Goal: Communication & Community: Answer question/provide support

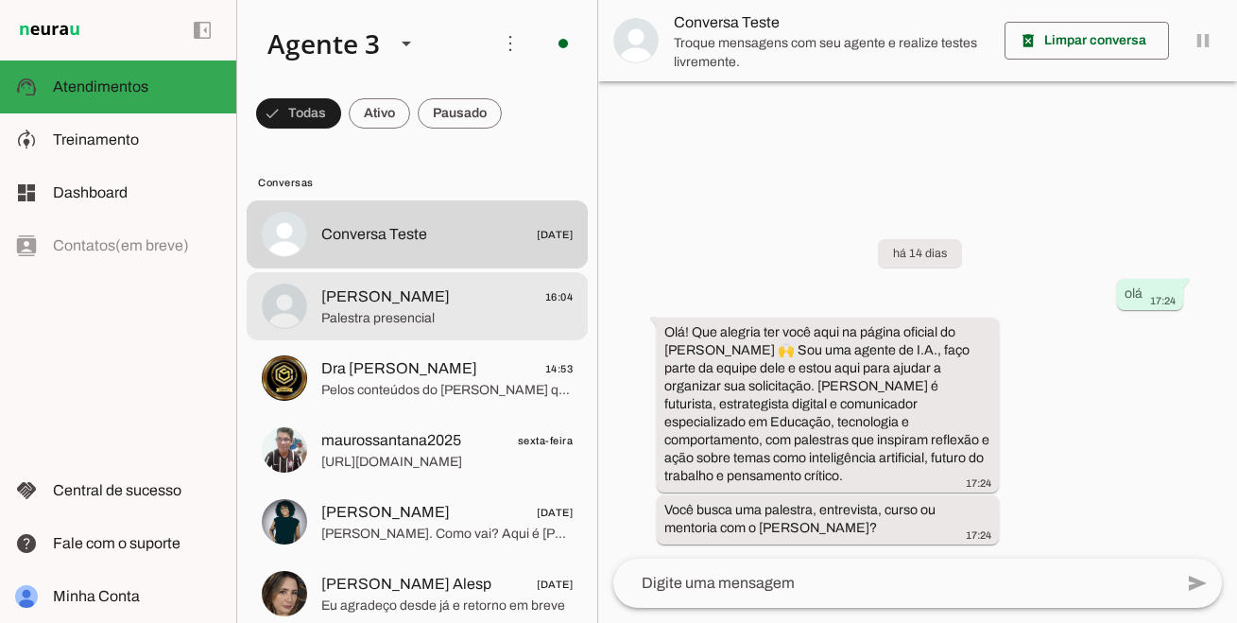
click at [439, 304] on span "[PERSON_NAME]" at bounding box center [385, 296] width 129 height 23
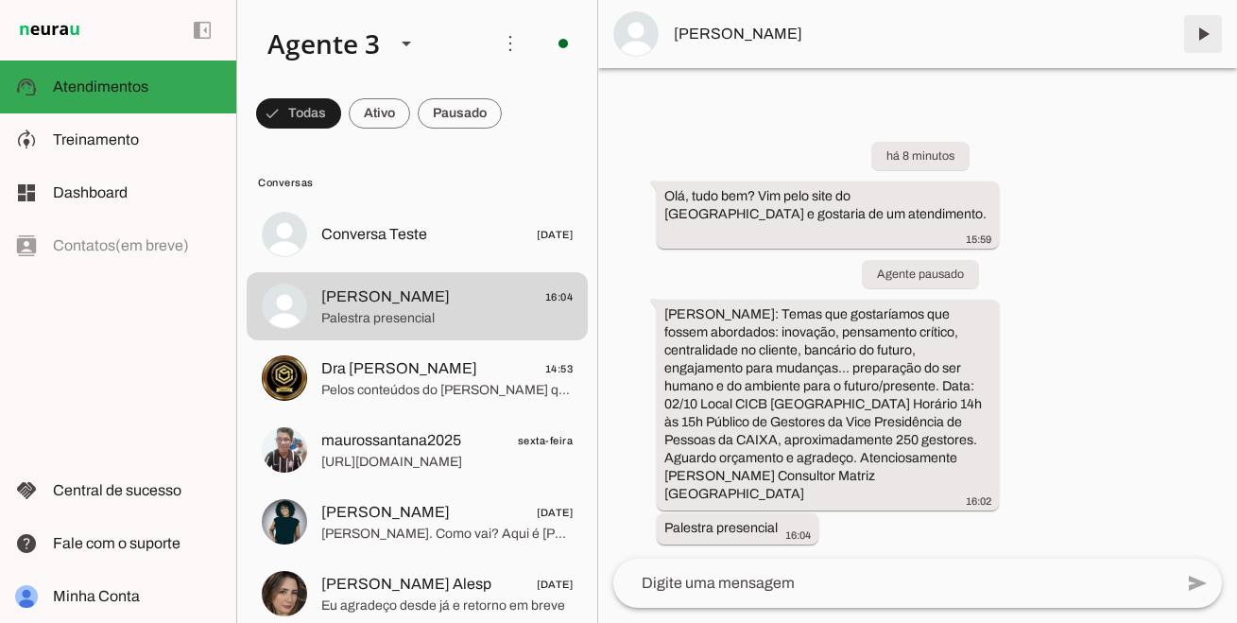
click at [1220, 23] on span at bounding box center [1203, 33] width 45 height 45
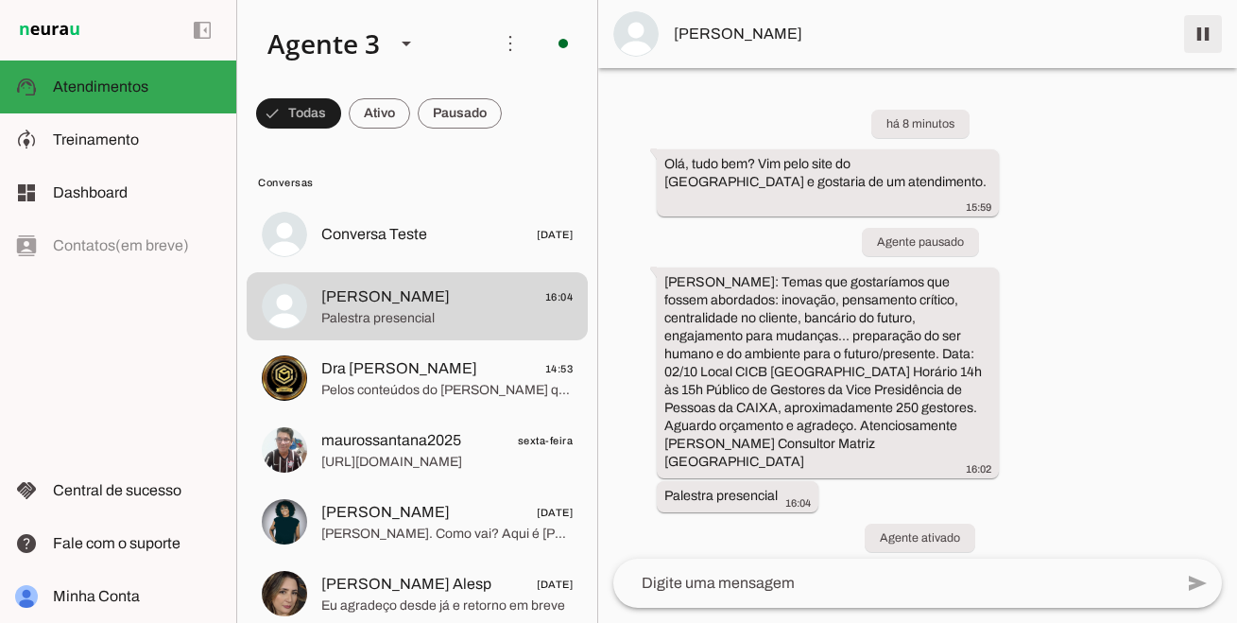
click at [1207, 41] on span at bounding box center [1203, 33] width 45 height 45
click at [475, 118] on span at bounding box center [460, 113] width 84 height 45
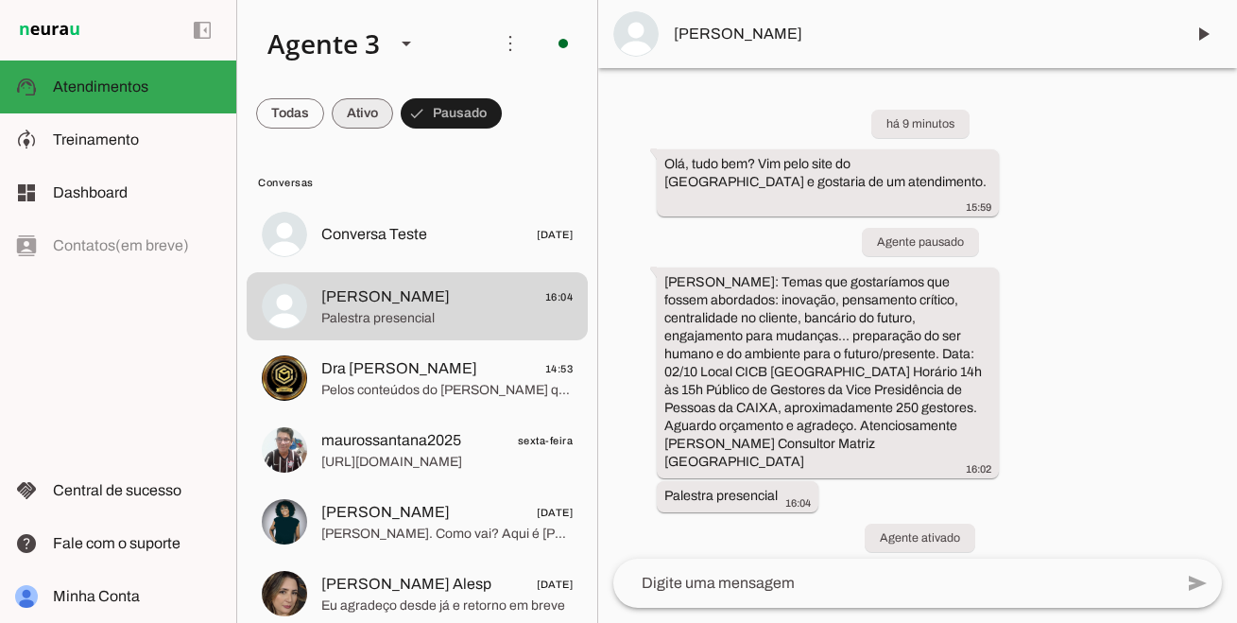
click at [361, 123] on span at bounding box center [362, 113] width 61 height 45
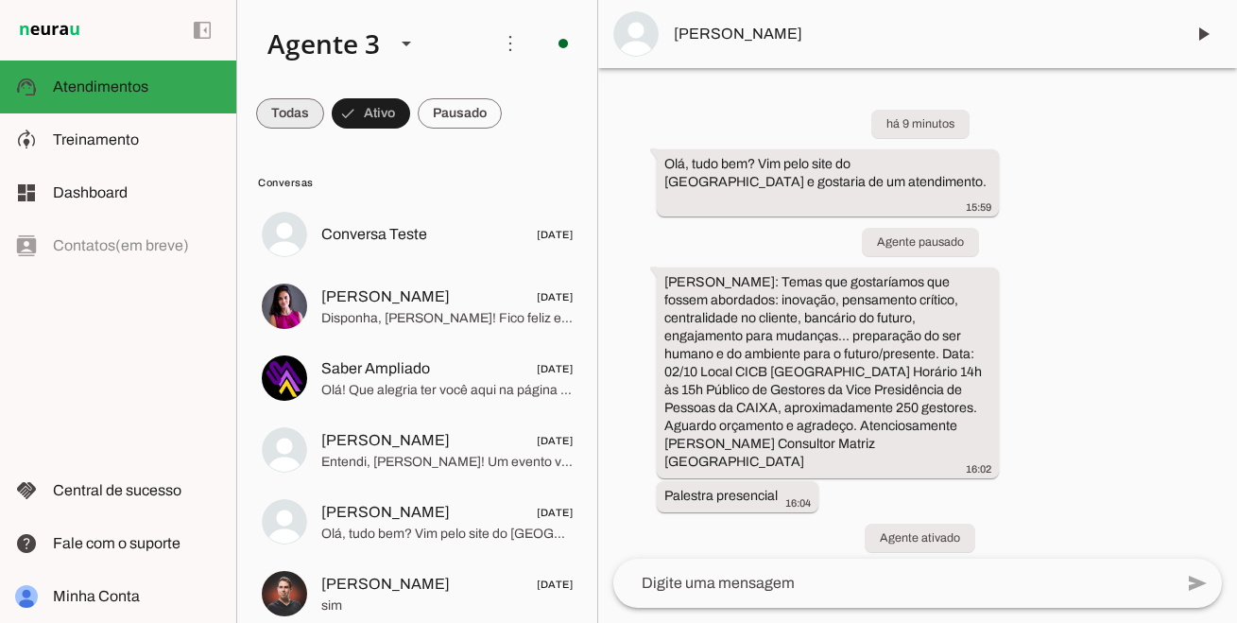
click at [300, 114] on span at bounding box center [290, 113] width 68 height 45
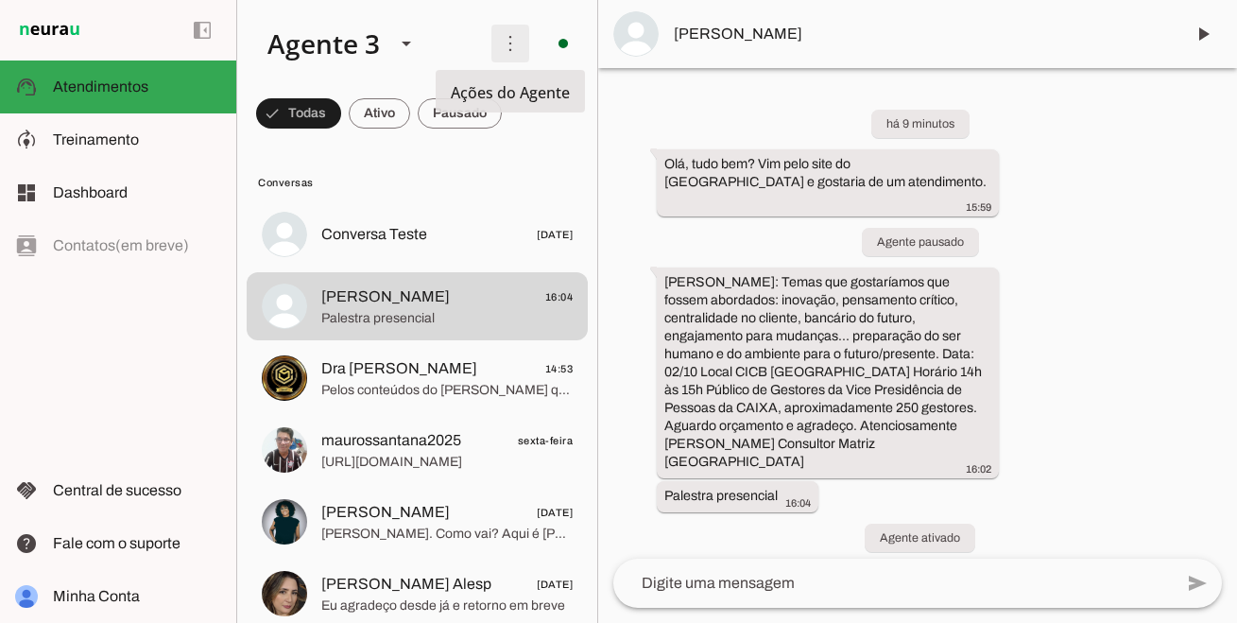
click at [507, 50] on span at bounding box center [510, 43] width 45 height 45
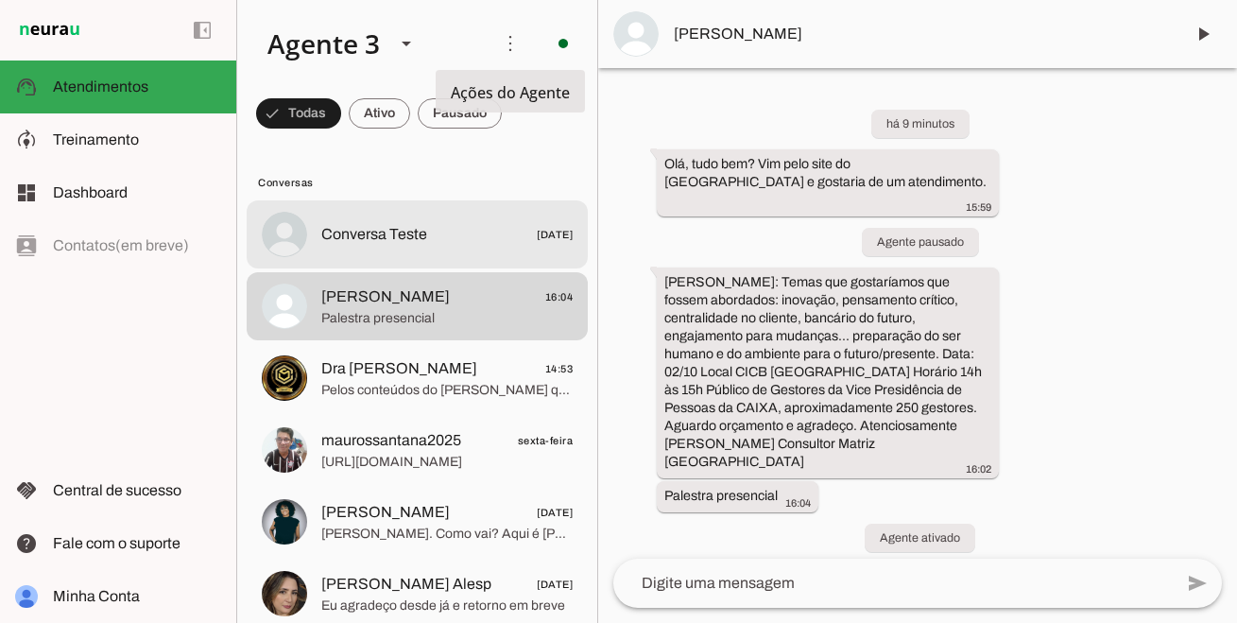
click at [508, 212] on md-item "Conversa Teste [DATE]" at bounding box center [417, 234] width 341 height 68
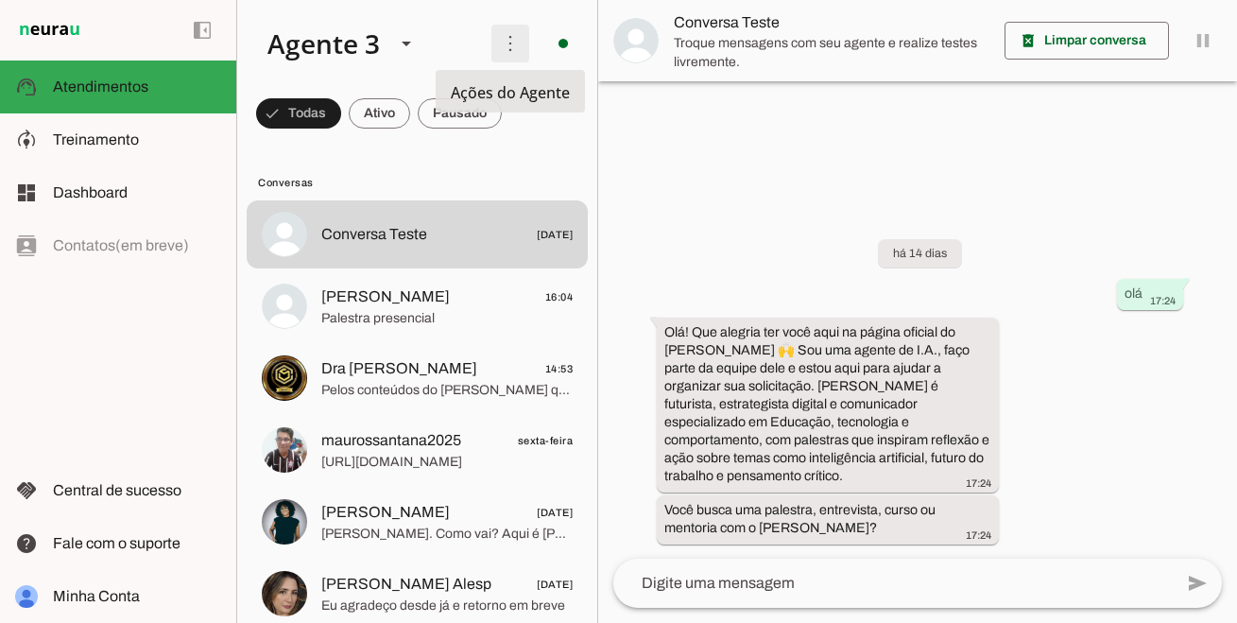
click at [503, 47] on span at bounding box center [510, 43] width 45 height 45
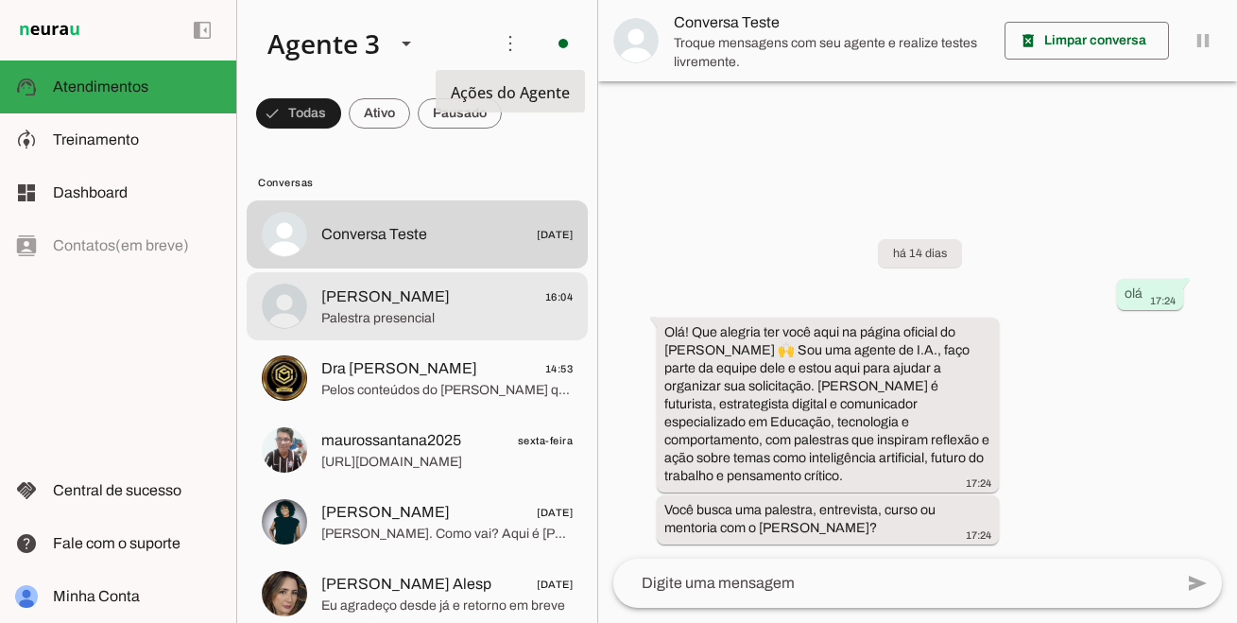
click at [438, 333] on md-item "[PERSON_NAME] 16:04 Palestra presencial" at bounding box center [417, 306] width 341 height 68
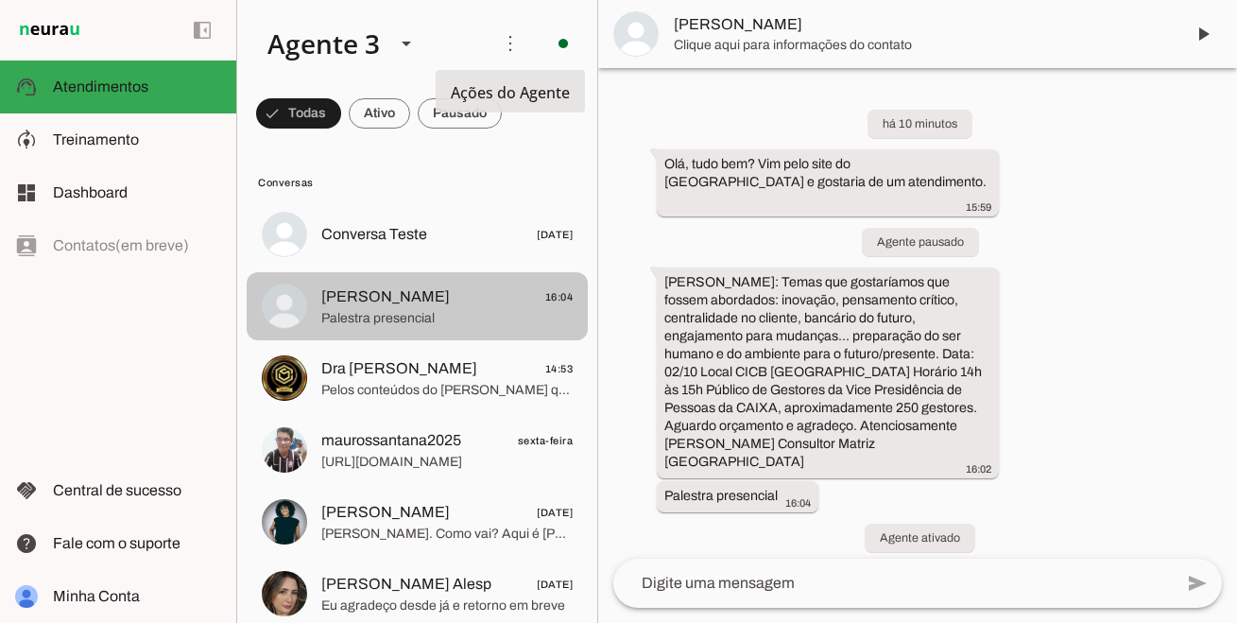
scroll to position [16, 0]
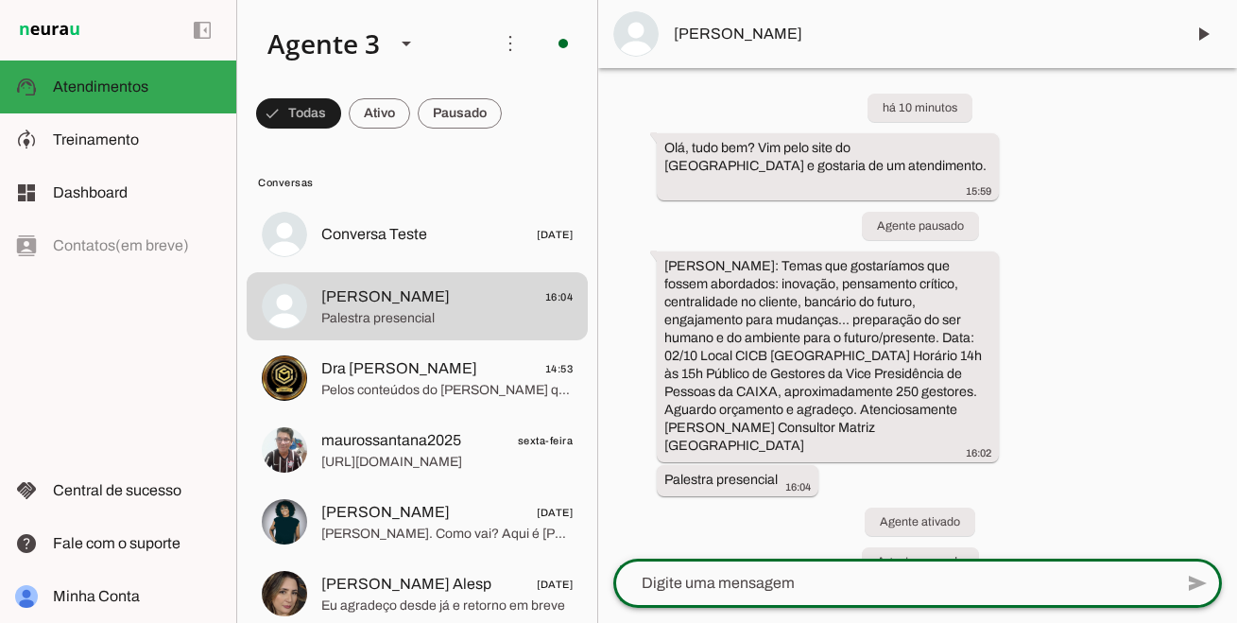
click at [825, 578] on textarea at bounding box center [893, 583] width 560 height 23
type textarea "[PERSON_NAME], boa tarde, tudo bem?"
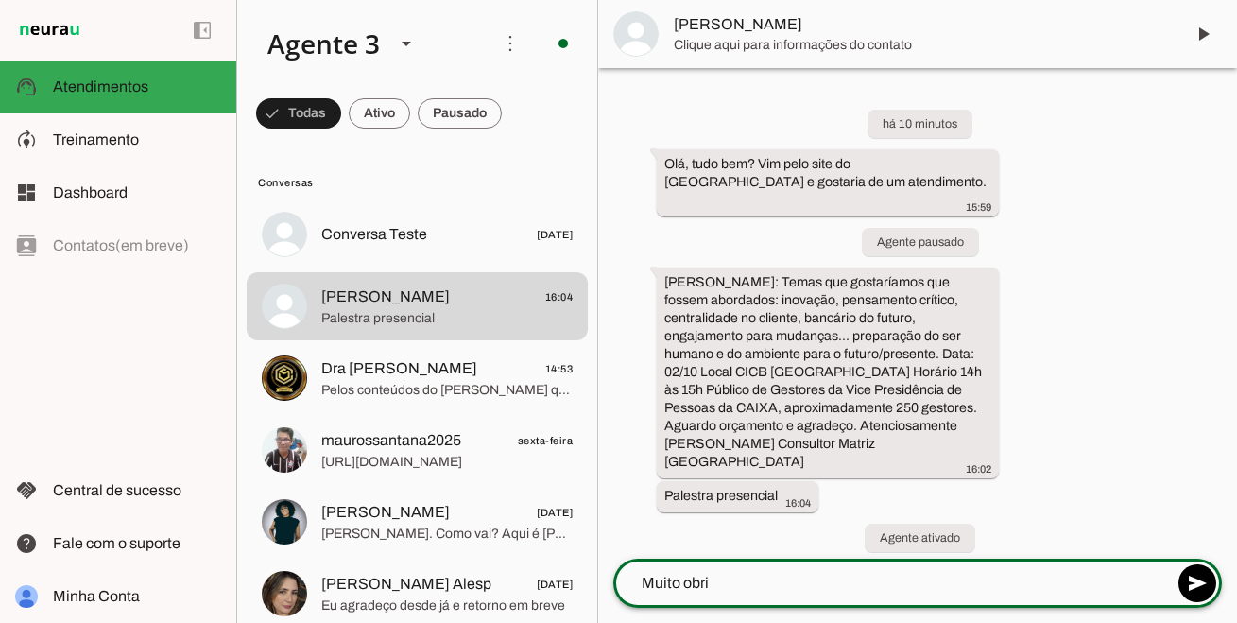
scroll to position [54, 0]
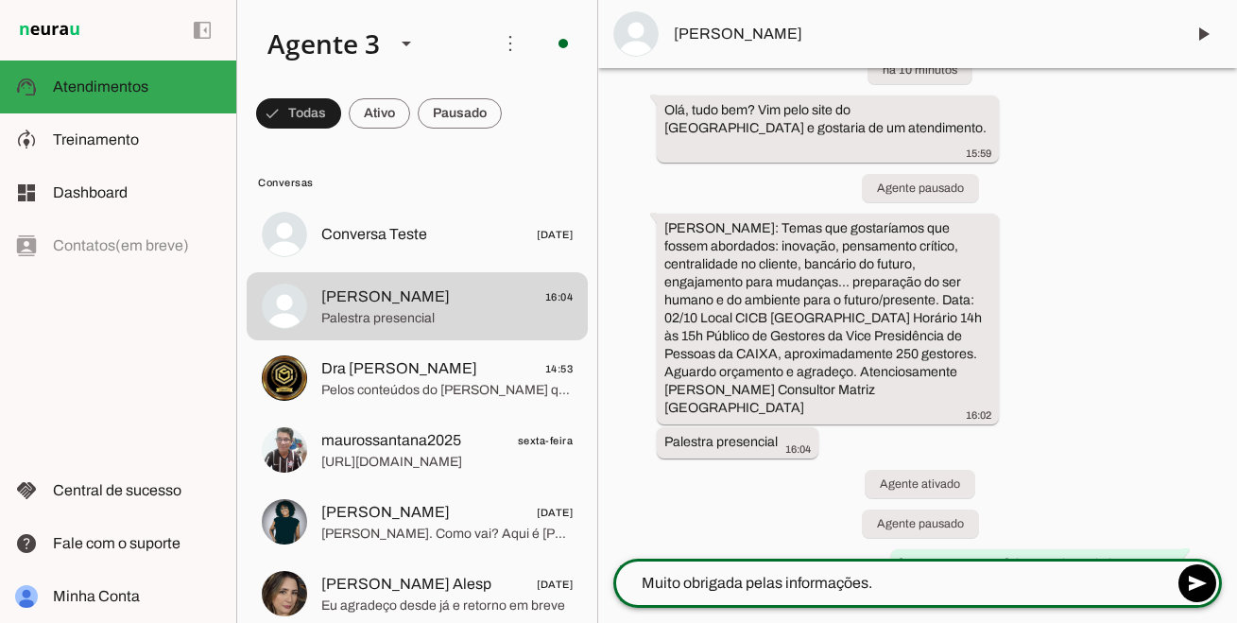
type textarea "Muito obrigada pelas informações."
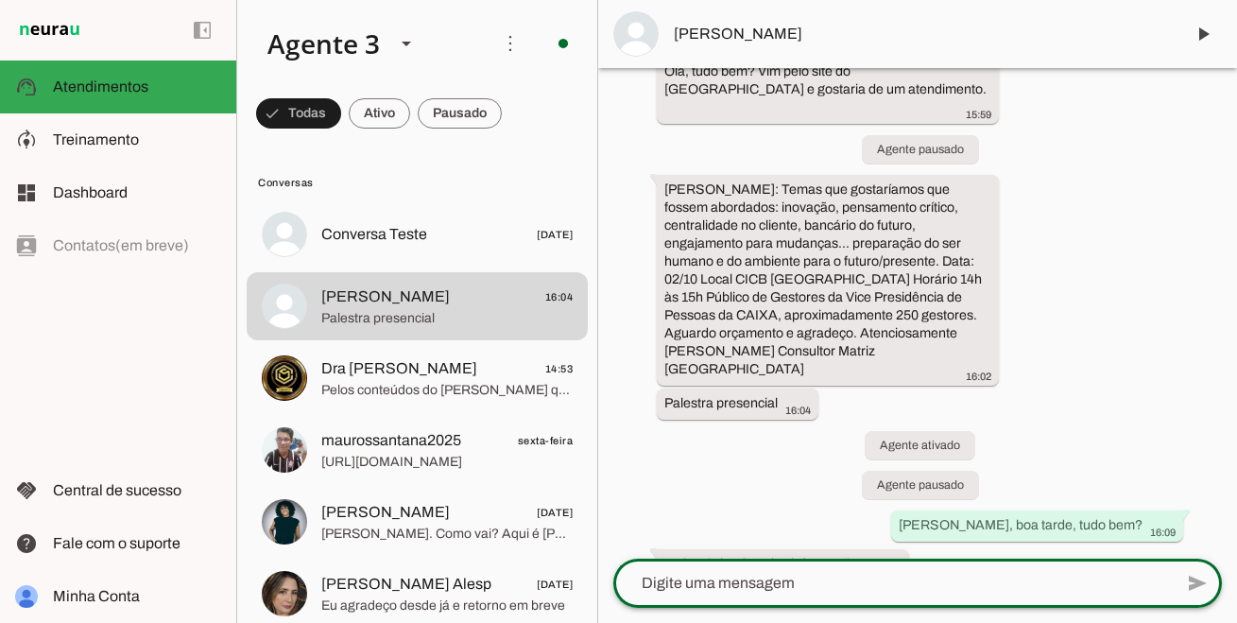
type textarea "V"
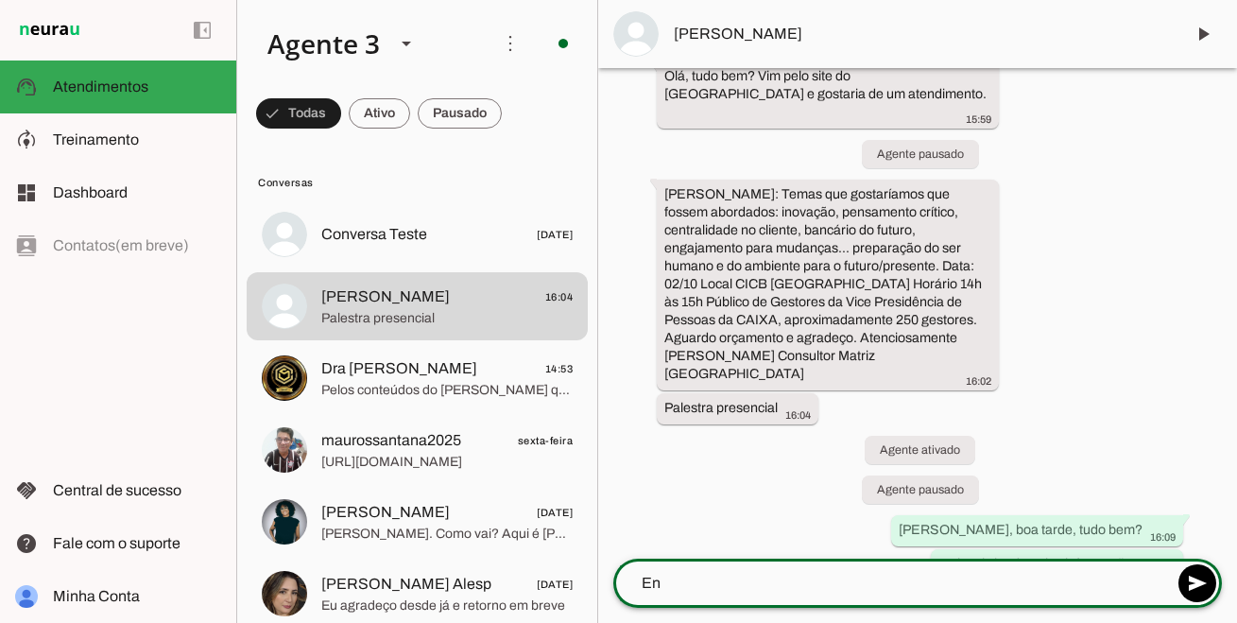
type textarea "E"
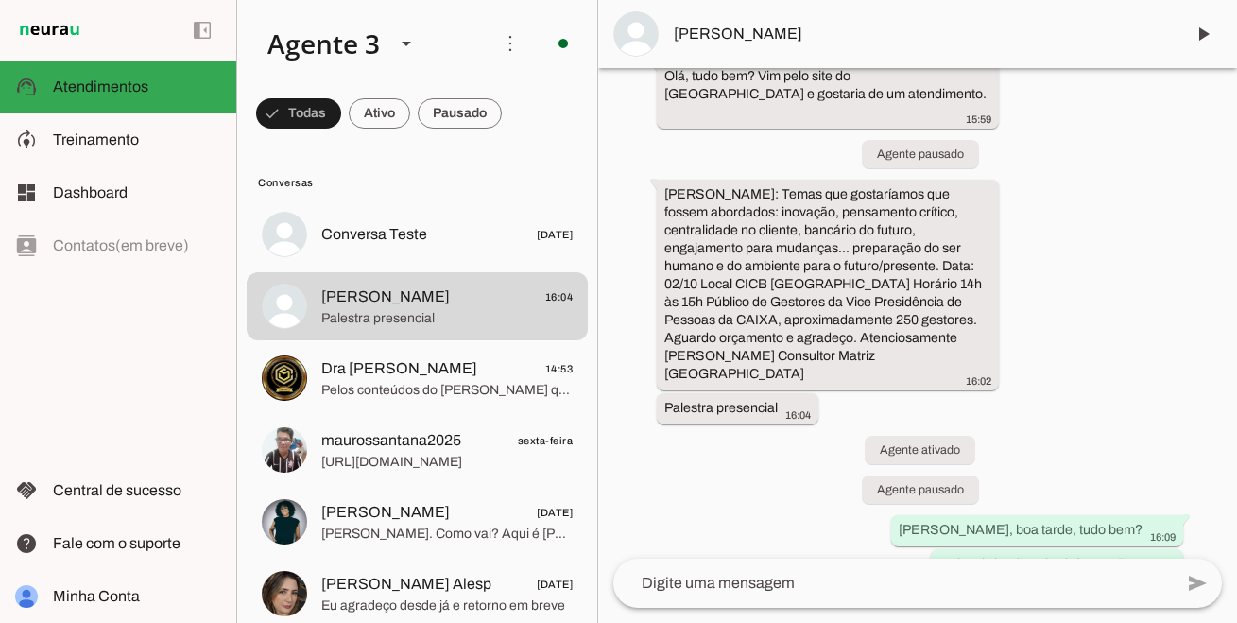
drag, startPoint x: 830, startPoint y: 338, endPoint x: 654, endPoint y: 181, distance: 236.3
click at [654, 181] on div "há 11 minutos Olá, tudo bem? Vim pelo site do [GEOGRAPHIC_DATA] e gostaria de u…" at bounding box center [917, 313] width 639 height 491
click at [764, 488] on div "há 11 minutos Olá, tudo bem? Vim pelo site do [GEOGRAPHIC_DATA] e gostaria de u…" at bounding box center [917, 313] width 639 height 491
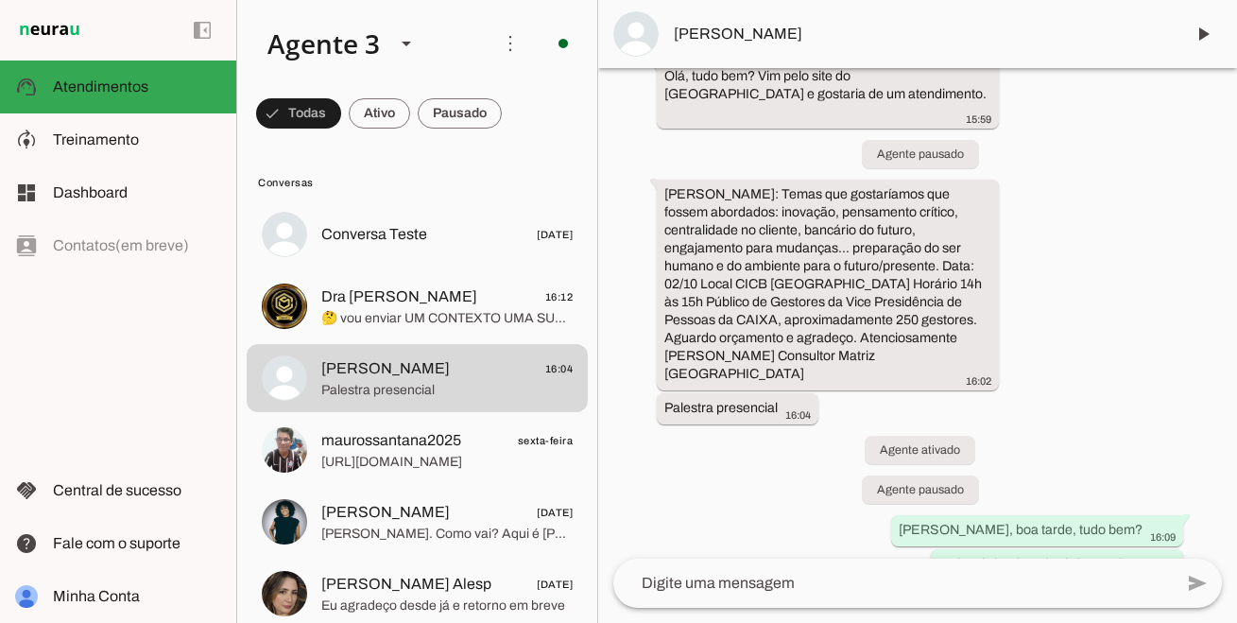
click at [909, 590] on textarea at bounding box center [893, 583] width 560 height 23
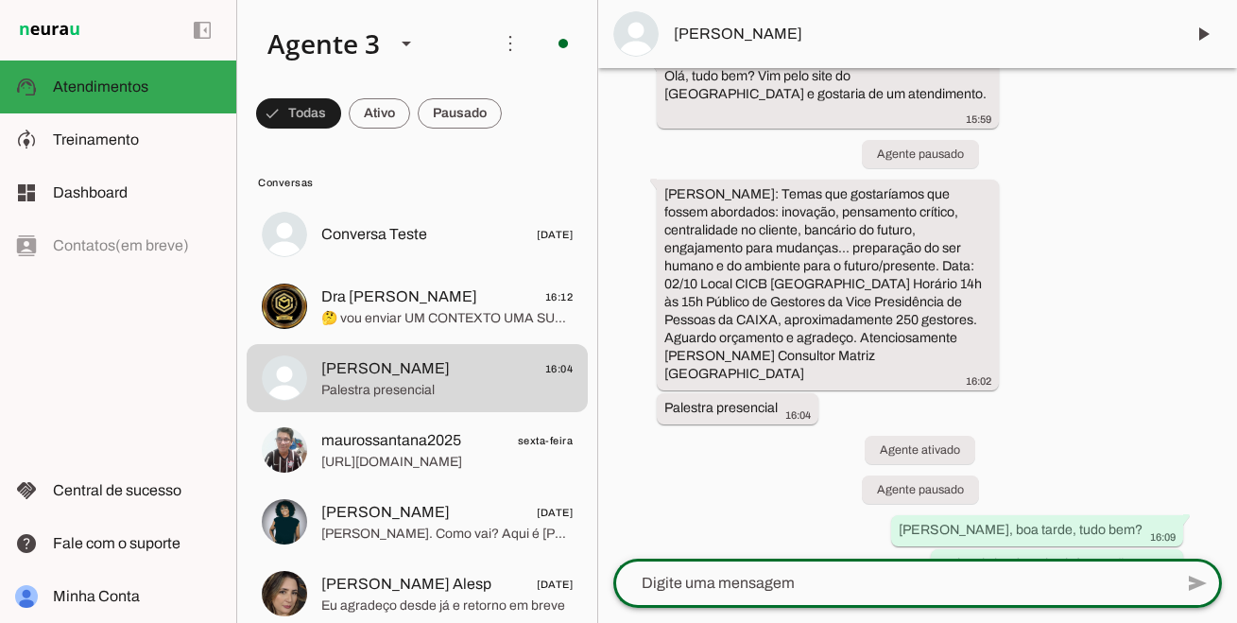
paste textarea "Lo ipsum dolorsita — consecte, adipiscing elitsed, doeiusmodtem in utlabor, etd…"
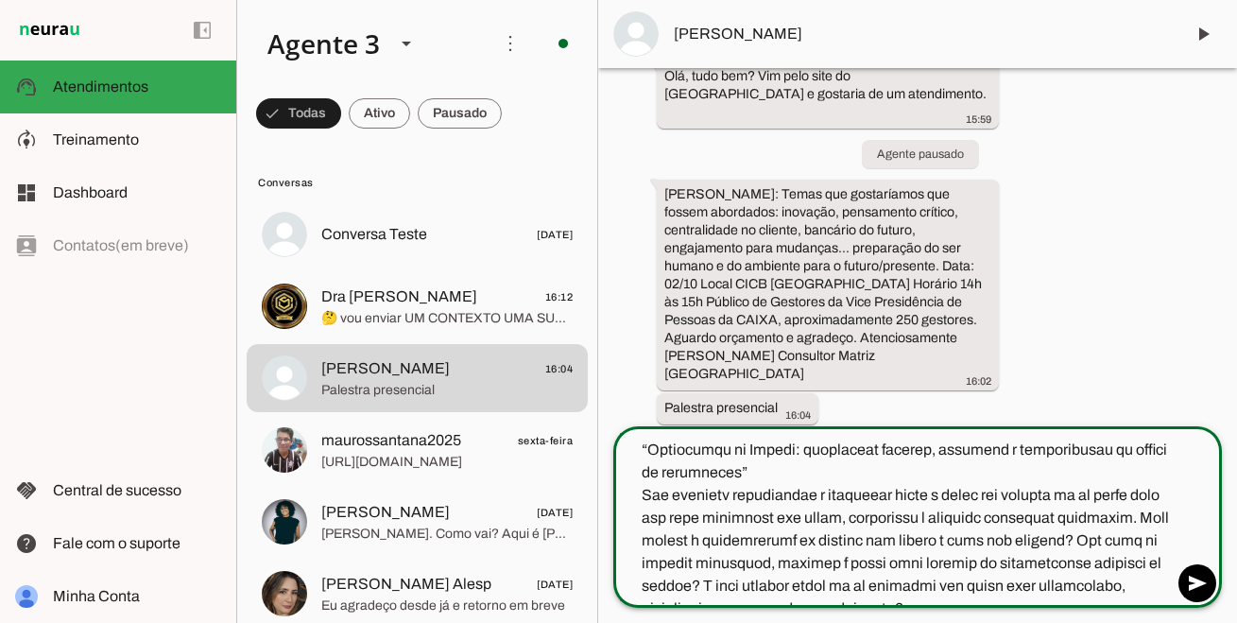
scroll to position [250, 0]
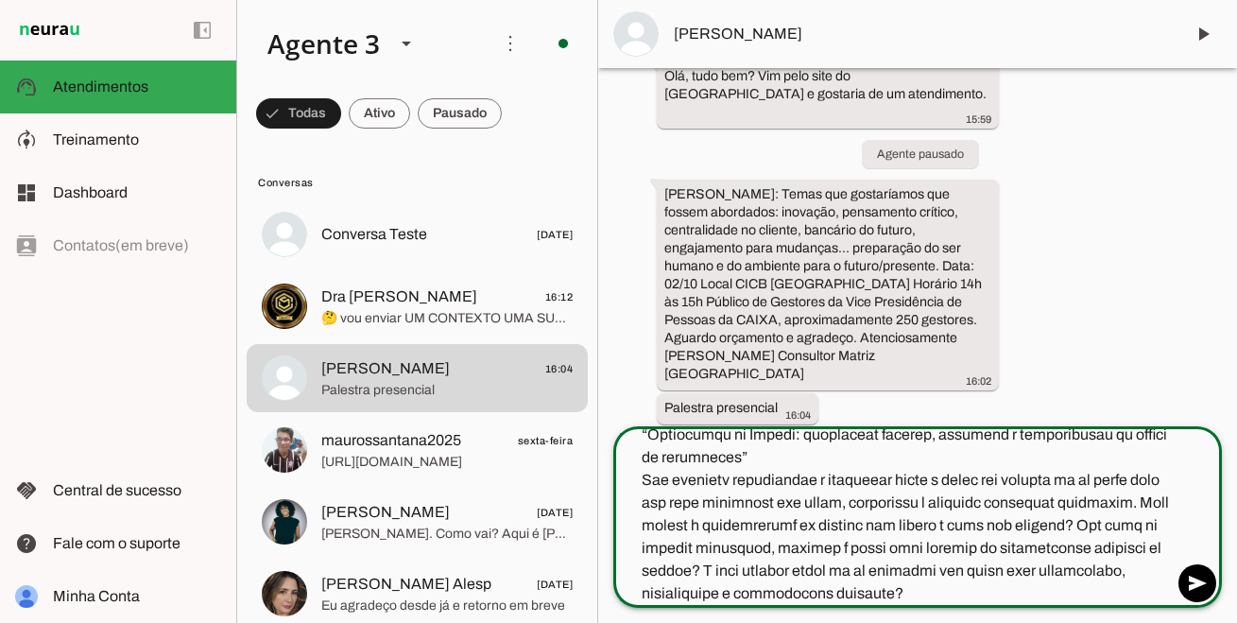
drag, startPoint x: 634, startPoint y: 578, endPoint x: 694, endPoint y: 682, distance: 120.6
click at [694, 622] on html "1 Subir 2 Selecionar cabeçalho 3 Mapear colunas Solte seu arquivo aqui ou Procu…" at bounding box center [618, 311] width 1237 height 623
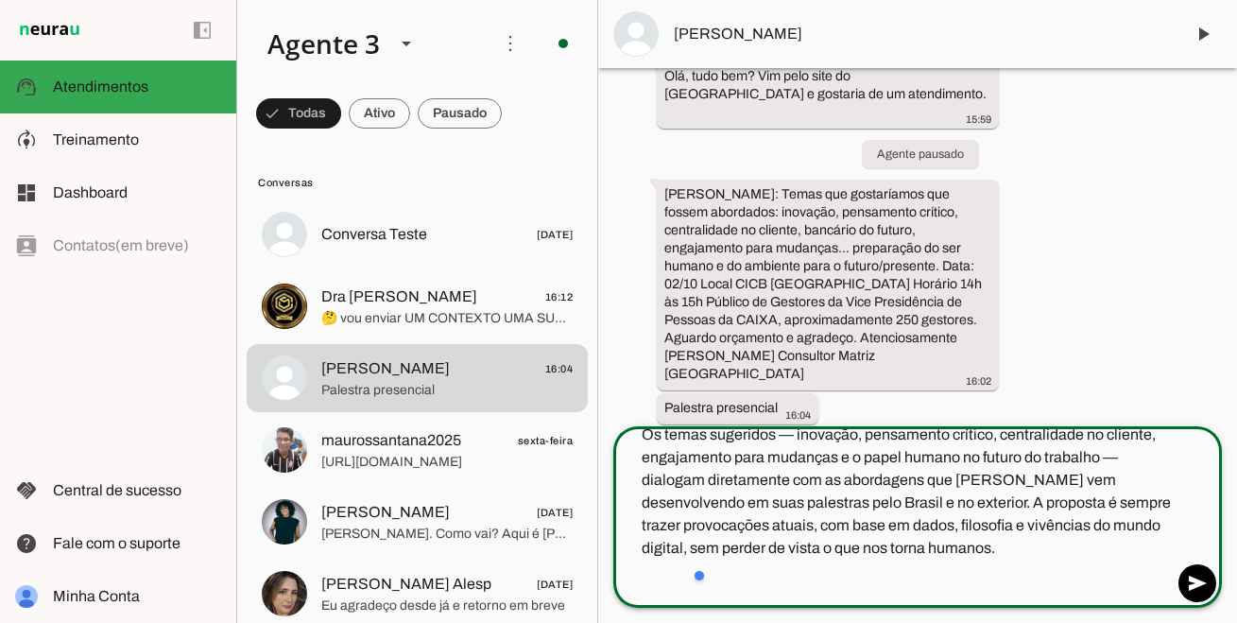
scroll to position [0, 0]
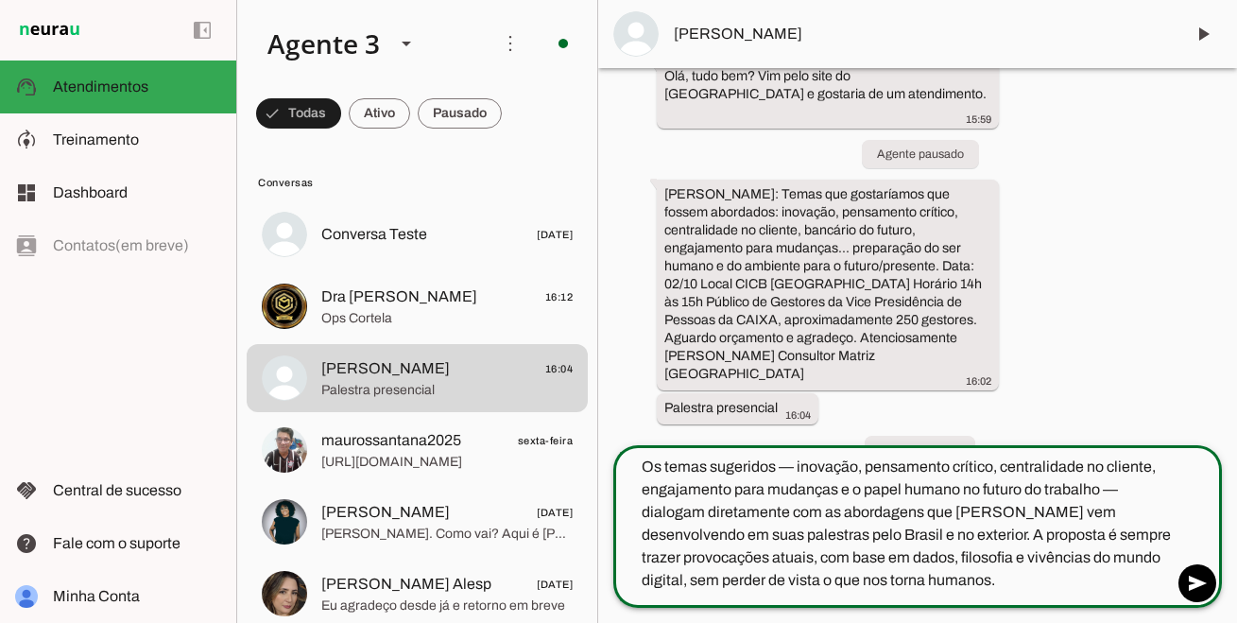
click at [902, 539] on textarea "Os temas sugeridos — inovação, pensamento crítico, centralidade no cliente, eng…" at bounding box center [893, 524] width 560 height 136
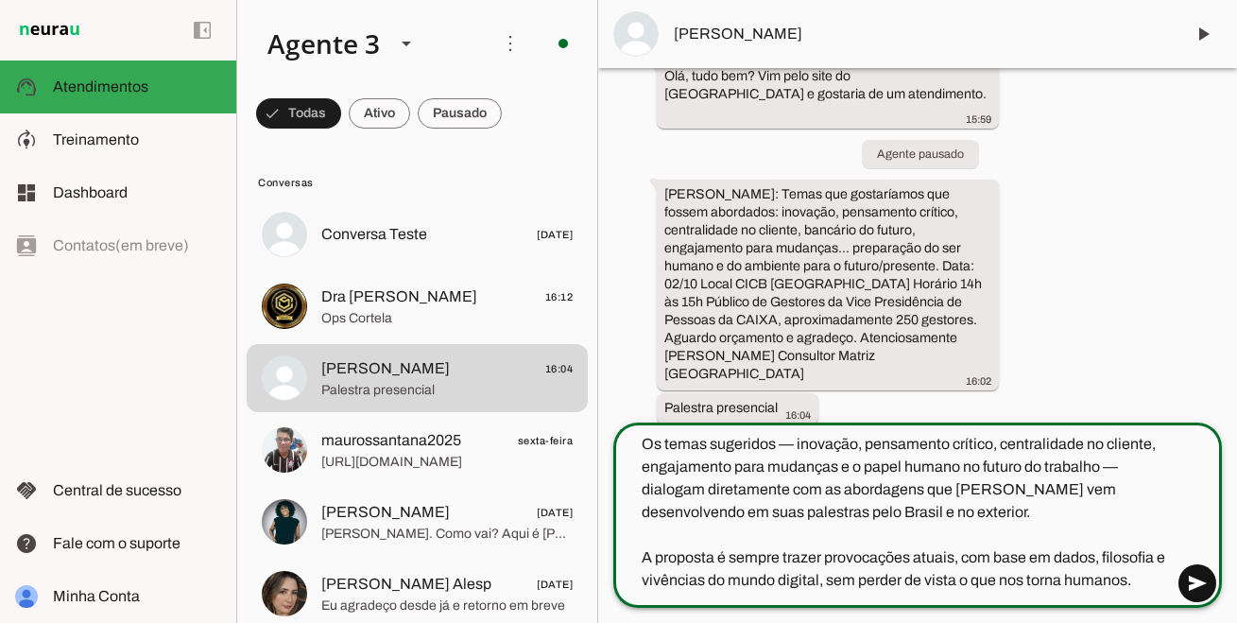
type textarea "Os temas sugeridos — inovação, pensamento crítico, centralidade no cliente, eng…"
type md-outlined-text-field "Os temas sugeridos — inovação, pensamento crítico, centralidade no cliente, eng…"
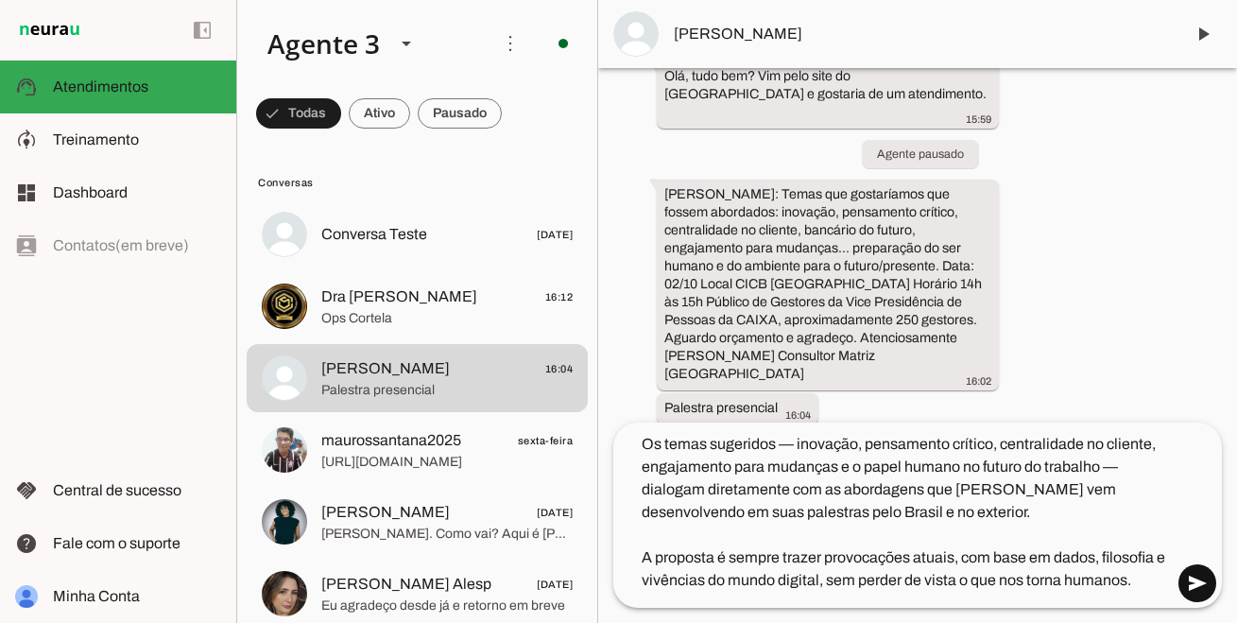
click at [1184, 581] on span at bounding box center [1197, 583] width 45 height 45
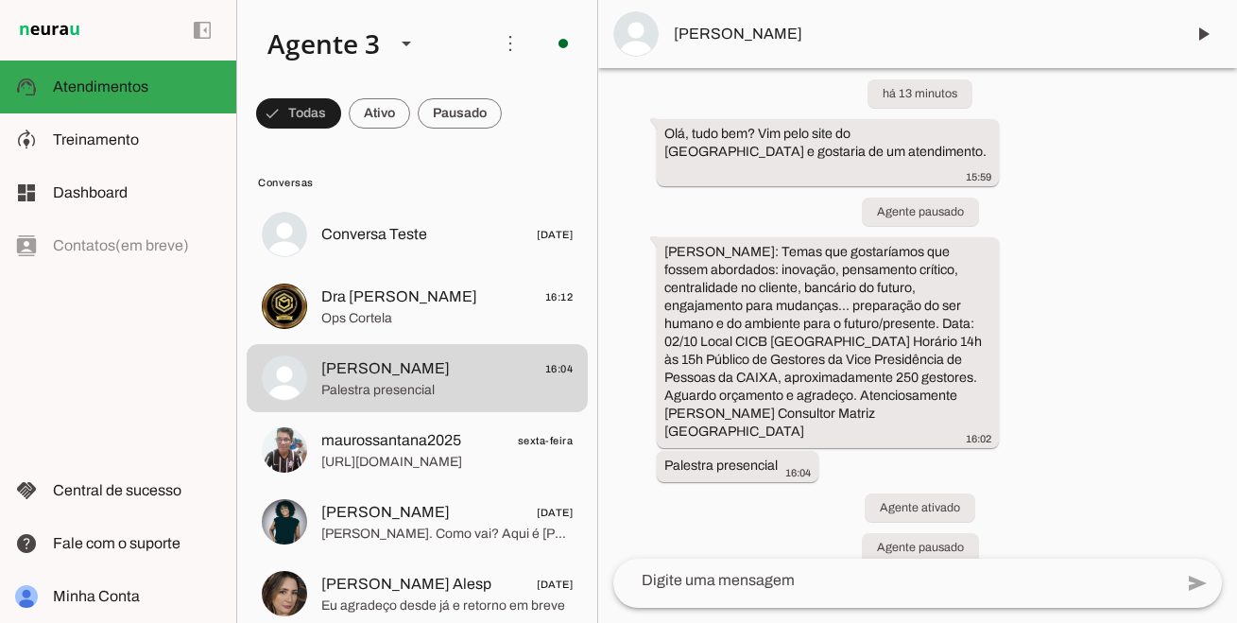
scroll to position [11, 0]
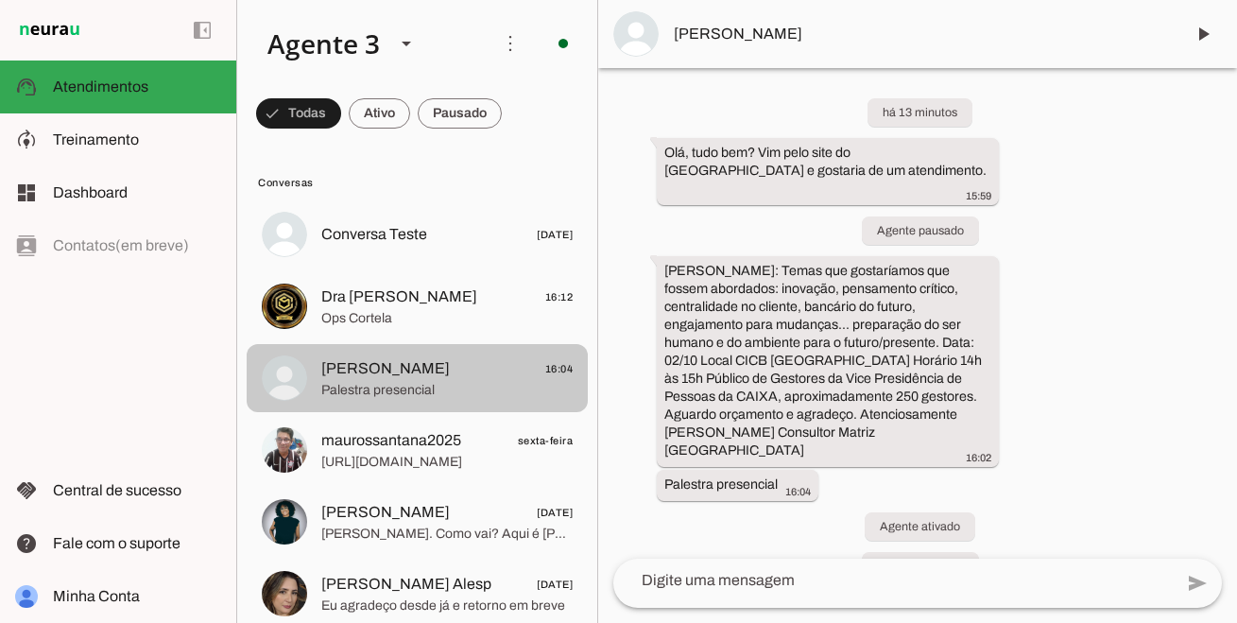
click at [406, 359] on span "[PERSON_NAME]" at bounding box center [385, 368] width 129 height 23
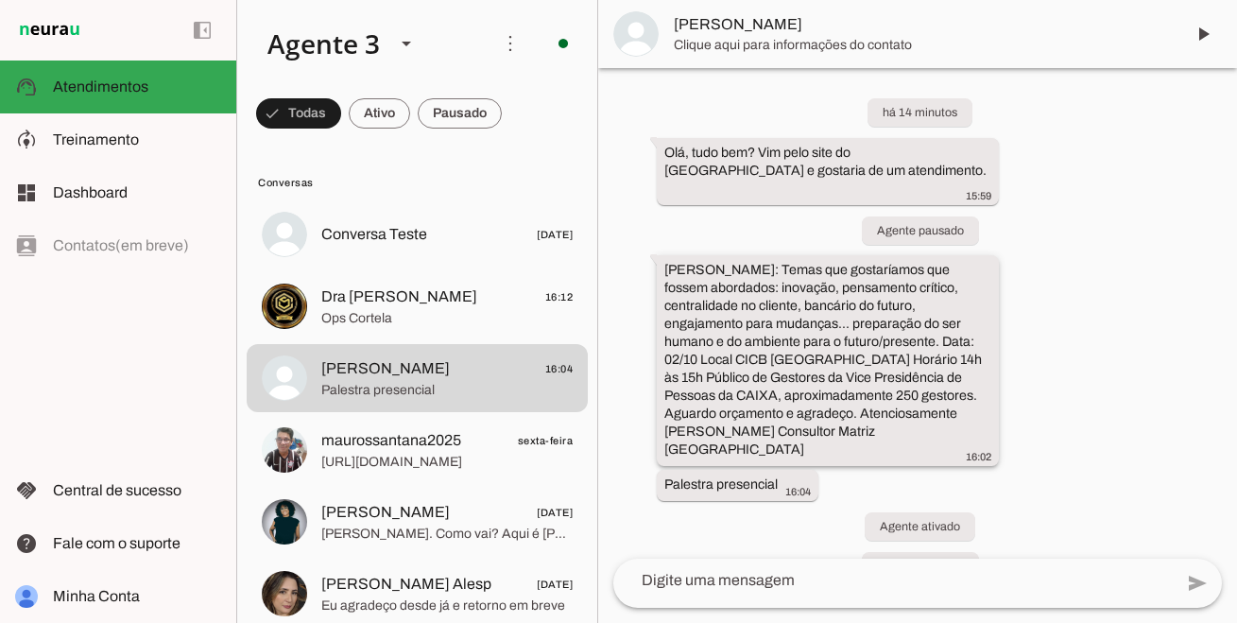
scroll to position [270, 0]
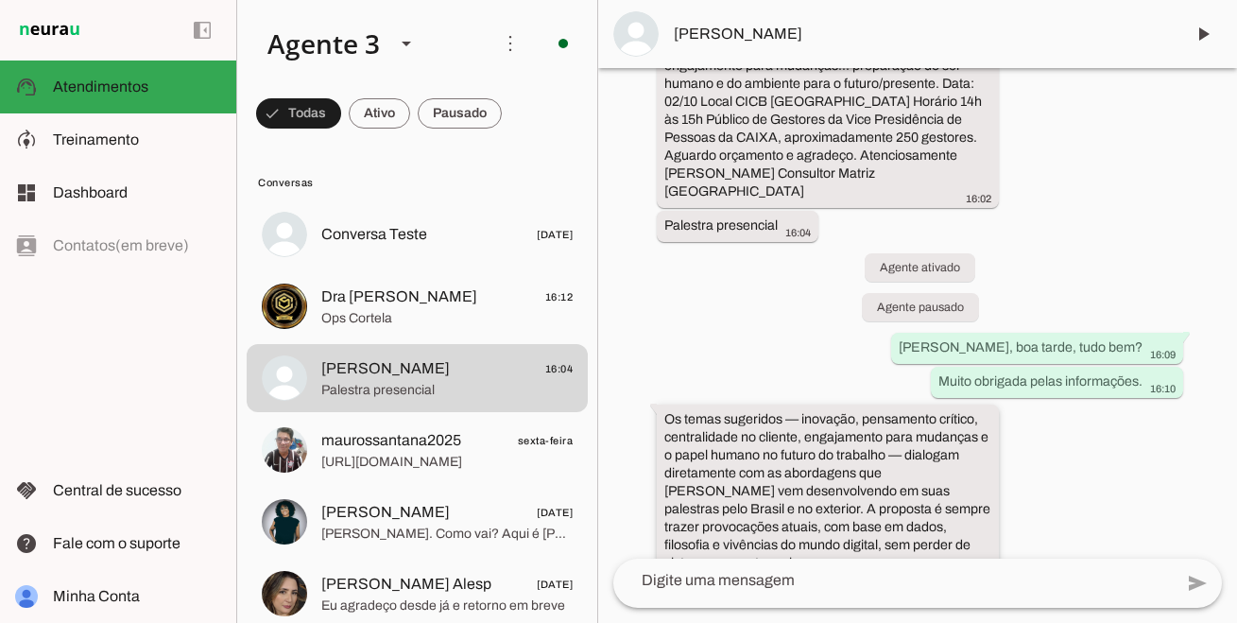
click at [0, 0] on slot "Os temas sugeridos — inovação, pensamento crítico, centralidade no cliente, eng…" at bounding box center [0, 0] width 0 height 0
drag, startPoint x: 755, startPoint y: 526, endPoint x: 629, endPoint y: 376, distance: 195.8
click at [629, 376] on div "há 14 minutos Olá, tudo bem? Vim pelo site do [GEOGRAPHIC_DATA] e gostaria de u…" at bounding box center [917, 313] width 639 height 491
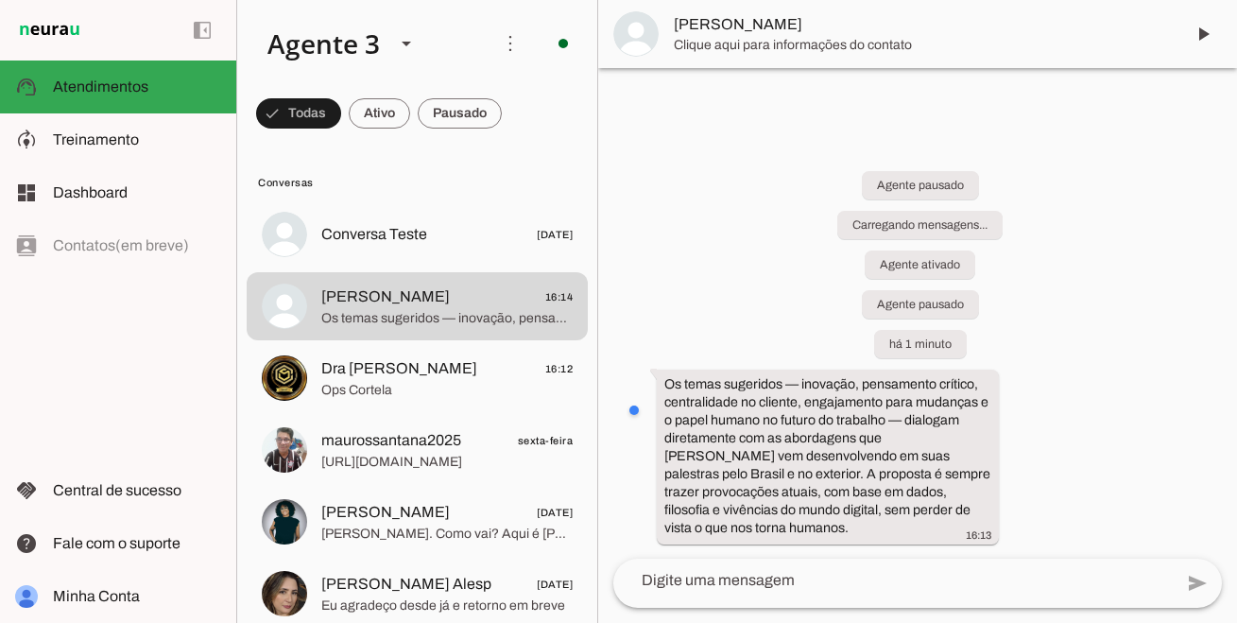
scroll to position [0, 0]
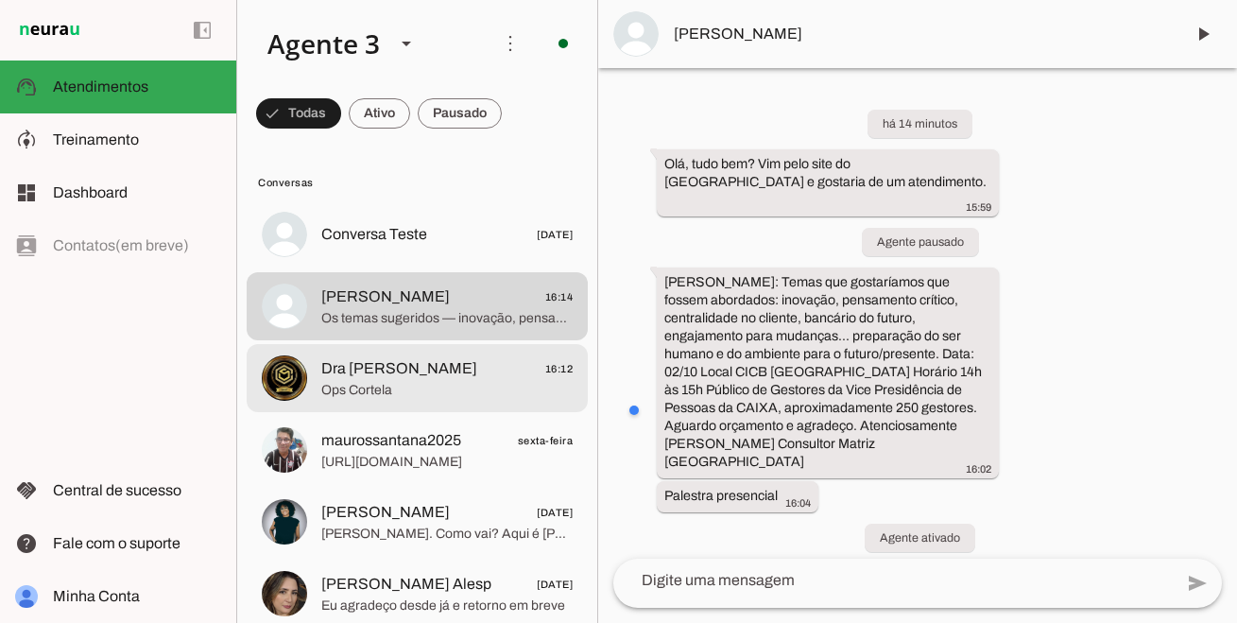
click at [439, 393] on span "Ops Cortela" at bounding box center [446, 390] width 251 height 19
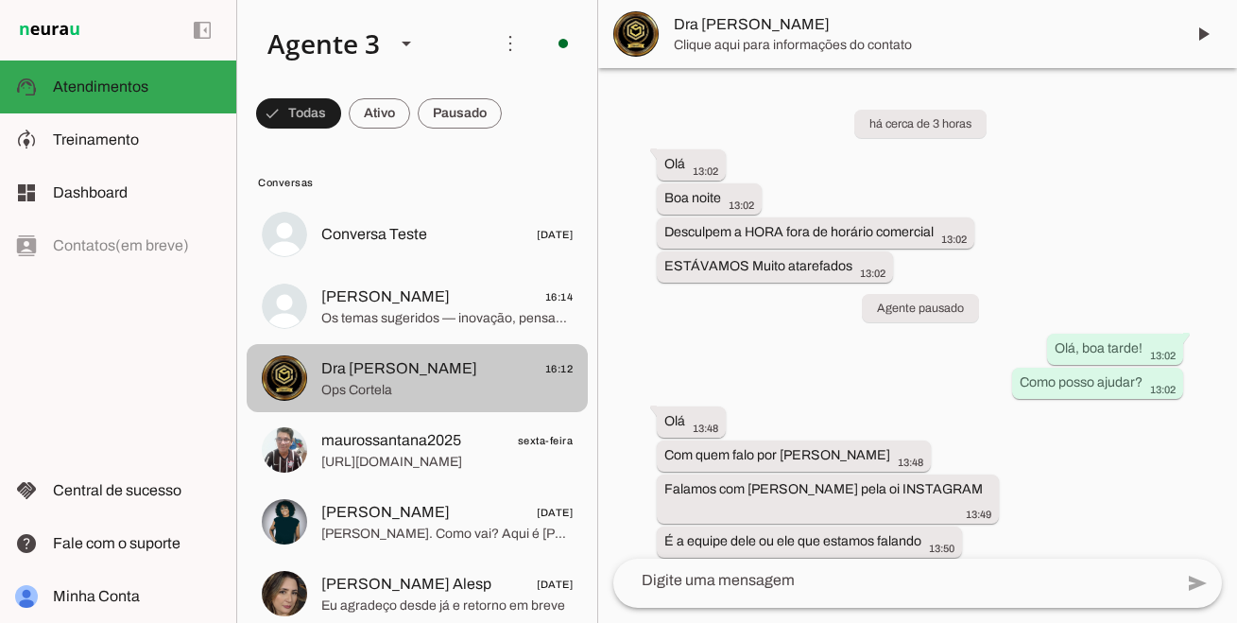
scroll to position [2354, 0]
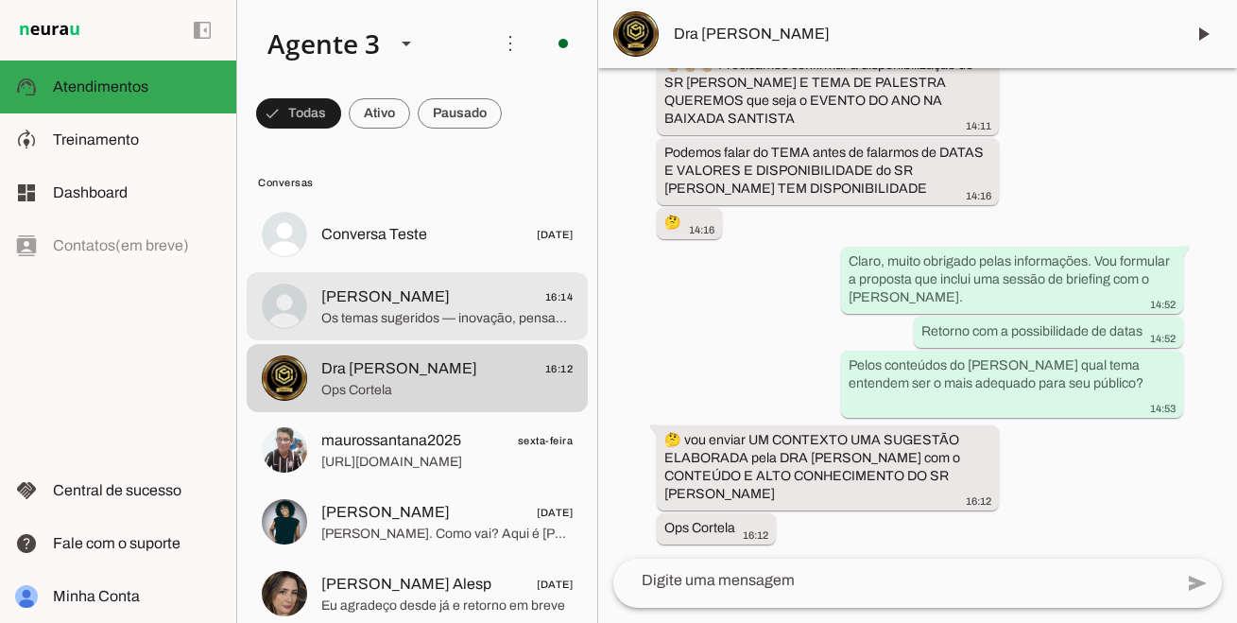
click at [447, 288] on span "[PERSON_NAME]" at bounding box center [385, 296] width 129 height 23
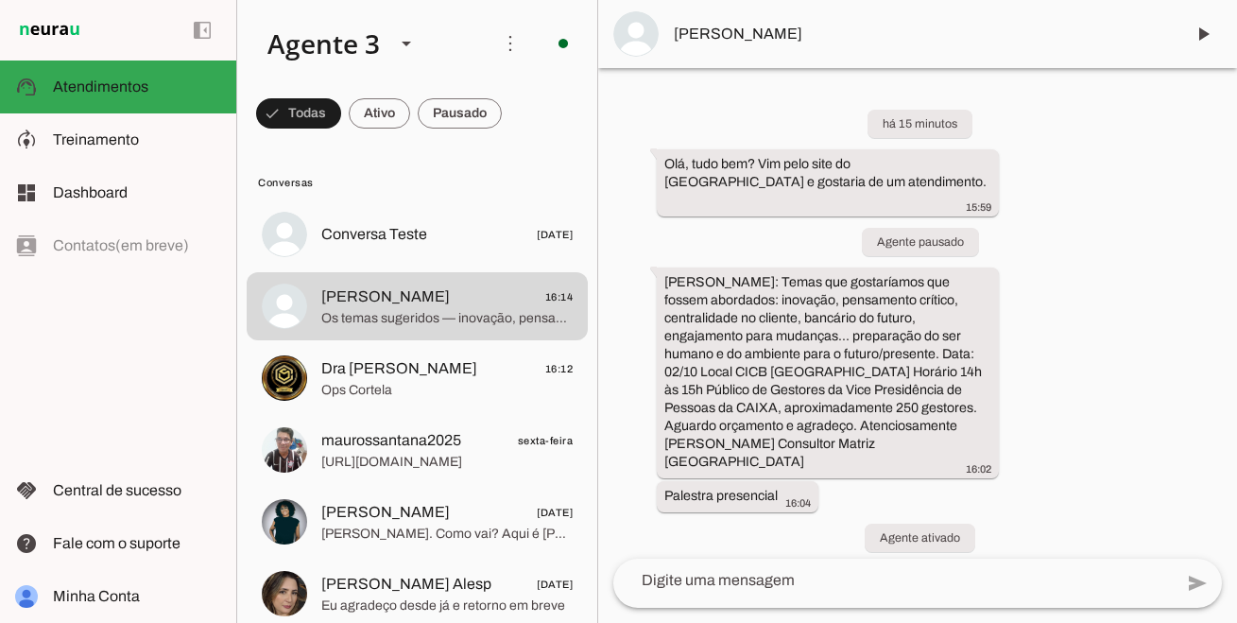
drag, startPoint x: 876, startPoint y: 430, endPoint x: 648, endPoint y: 263, distance: 282.6
click at [648, 263] on div "há 15 minutos Olá, tudo bem? Vim pelo site do [GEOGRAPHIC_DATA] e gostaria de u…" at bounding box center [917, 313] width 639 height 491
click at [1037, 422] on div "há 15 minutos Olá, tudo bem? Vim pelo site do [GEOGRAPHIC_DATA] e gostaria de u…" at bounding box center [917, 313] width 639 height 491
drag, startPoint x: 771, startPoint y: 423, endPoint x: 649, endPoint y: 261, distance: 203.2
click at [649, 261] on div "há 21 minutos Olá, tudo bem? Vim pelo site do [GEOGRAPHIC_DATA] e gostaria de u…" at bounding box center [917, 313] width 639 height 491
